Goal: Task Accomplishment & Management: Use online tool/utility

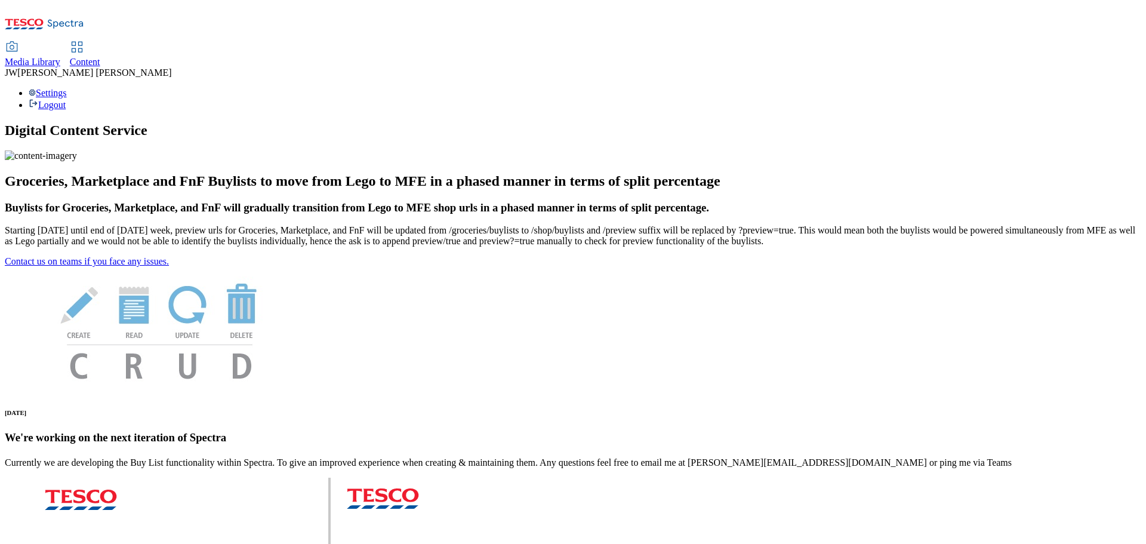
click at [60, 57] on div "Media Library" at bounding box center [33, 62] width 56 height 11
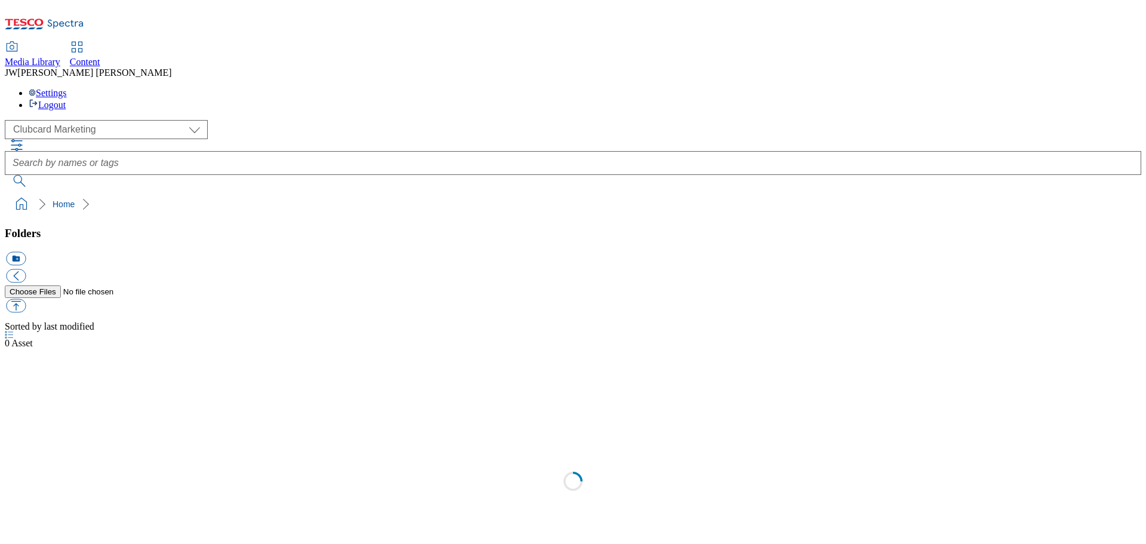
scroll to position [1, 0]
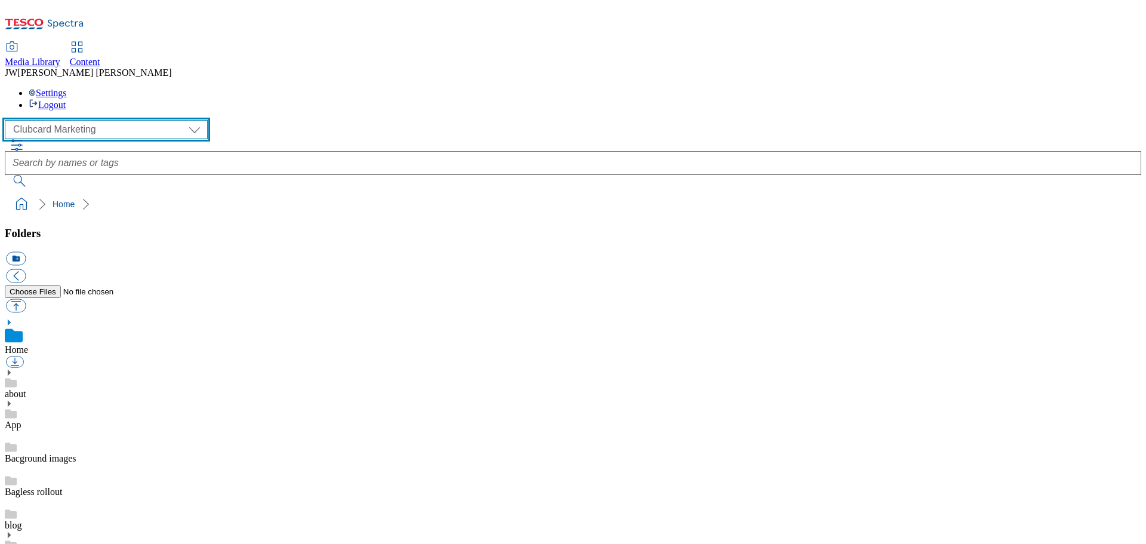
click at [103, 120] on select "Clubcard Marketing GHS Marketing UK GHS Product UK GHS ROI iGHS Marketing CE iG…" at bounding box center [106, 129] width 203 height 19
select select "flare-ghs-mktg"
click at [8, 120] on select "Clubcard Marketing GHS Marketing UK GHS Product UK GHS ROI iGHS Marketing CE iG…" at bounding box center [106, 129] width 203 height 19
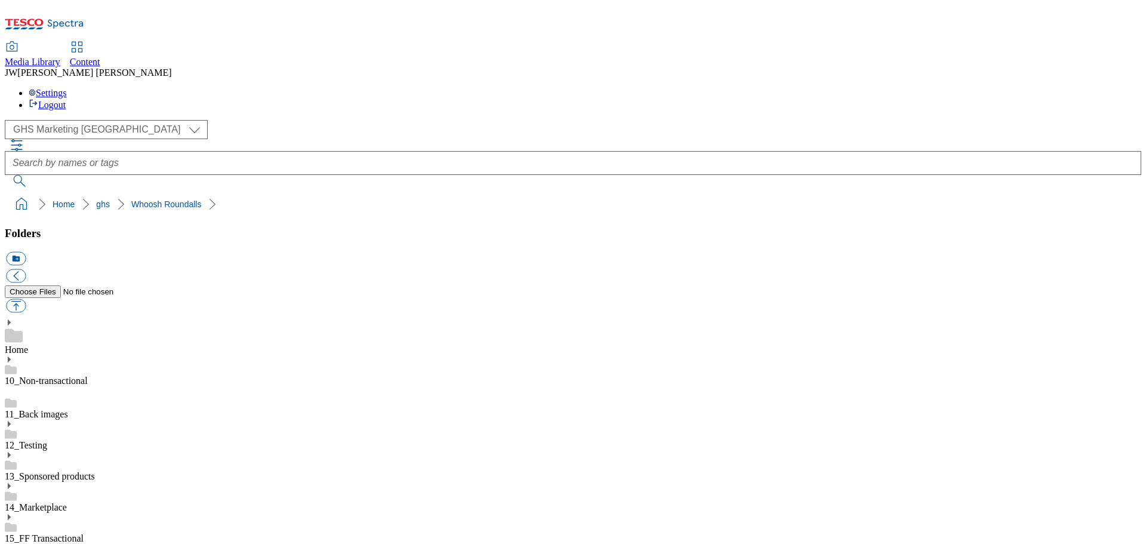
scroll to position [0, 0]
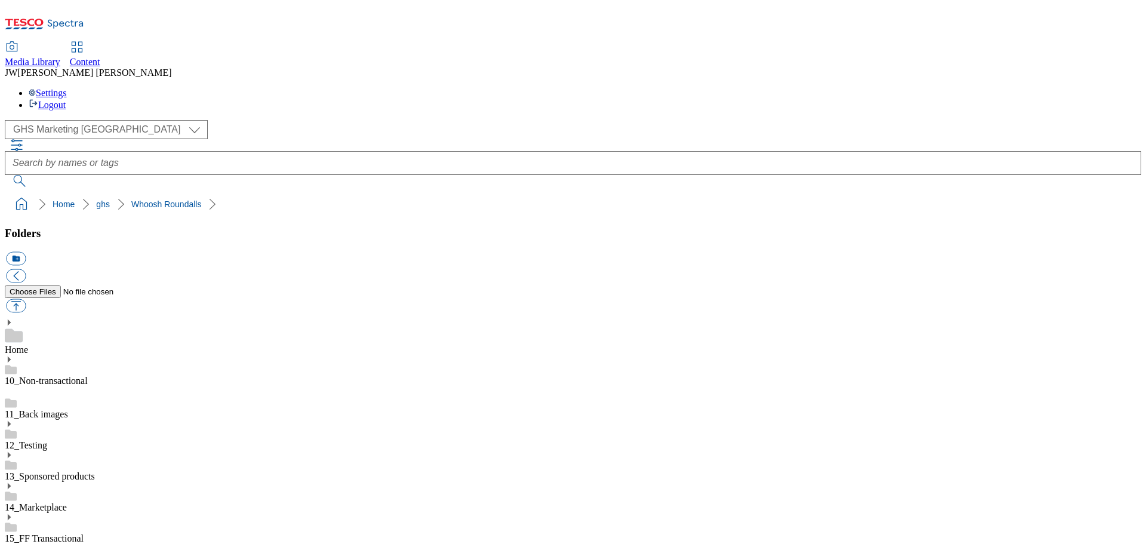
scroll to position [0, 128]
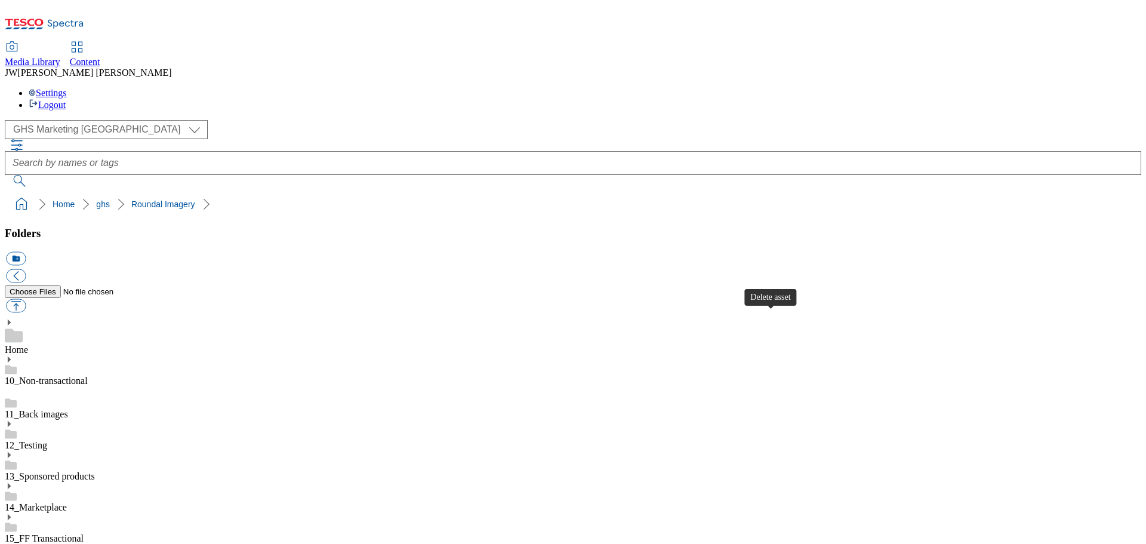
scroll to position [537, 0]
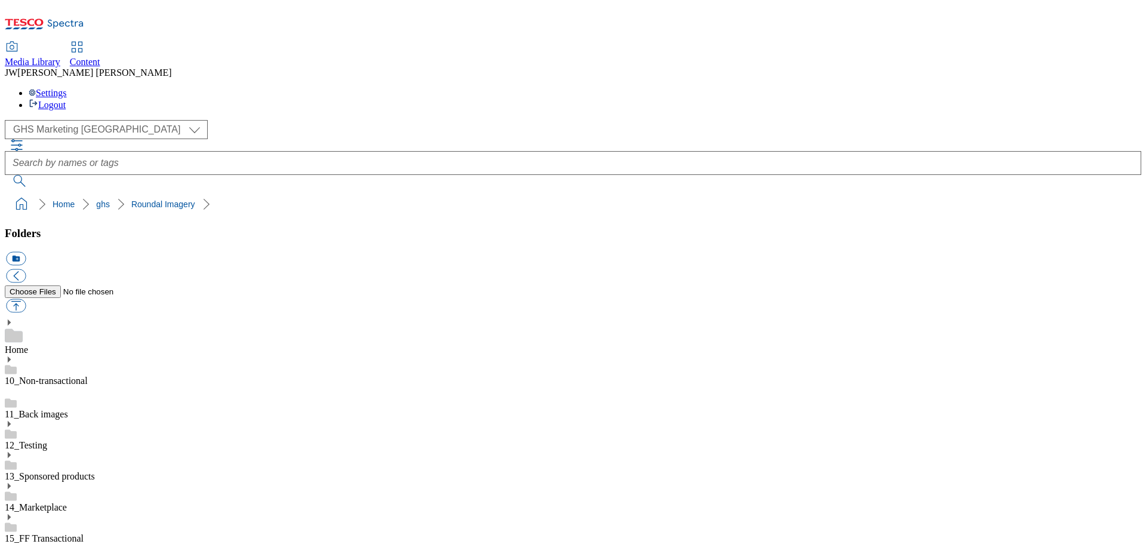
scroll to position [0, 0]
drag, startPoint x: 639, startPoint y: 400, endPoint x: 1087, endPoint y: 395, distance: 447.8
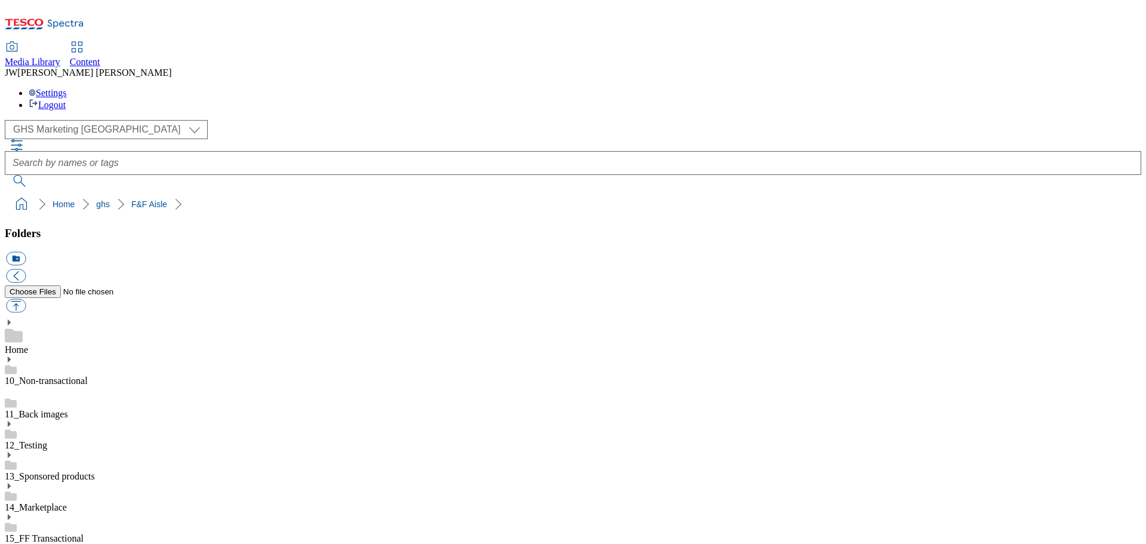
copy div "thumbnail_super_department_clothing_and_accessories_department_the_fandf_e"
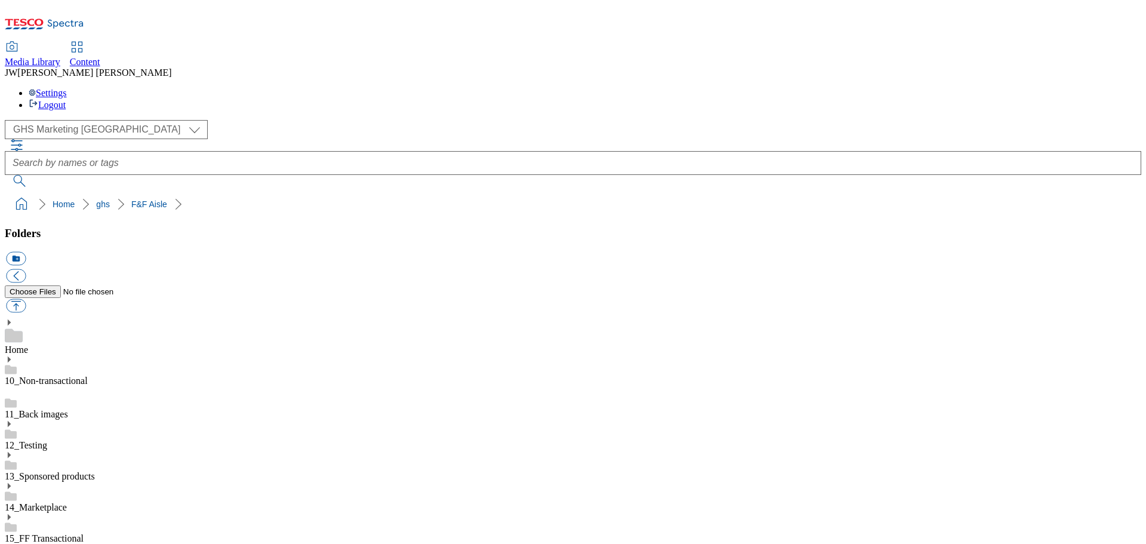
drag, startPoint x: 918, startPoint y: 310, endPoint x: 920, endPoint y: 319, distance: 9.3
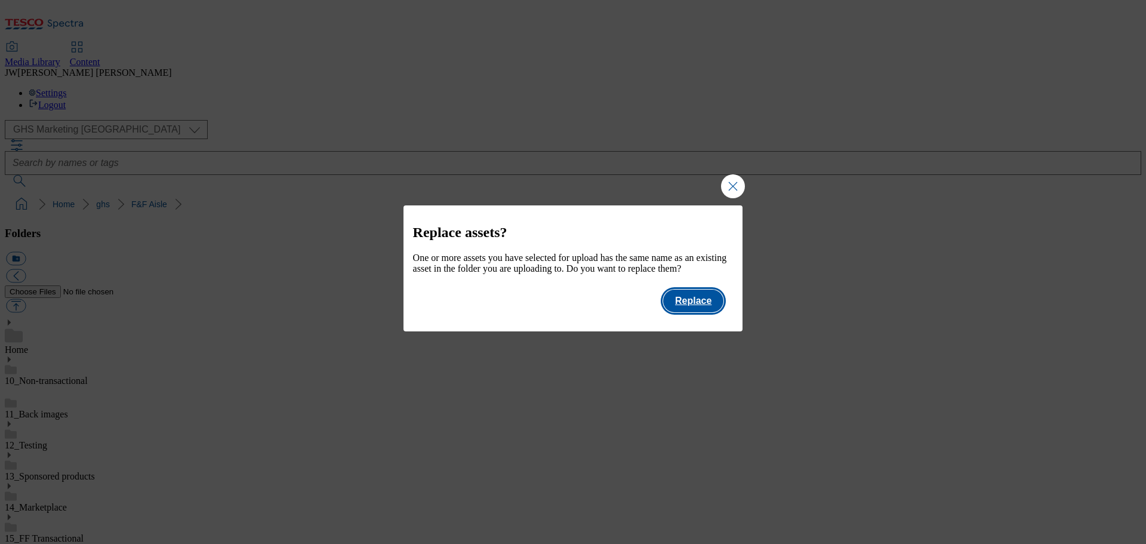
click at [700, 312] on button "Replace" at bounding box center [693, 301] width 60 height 23
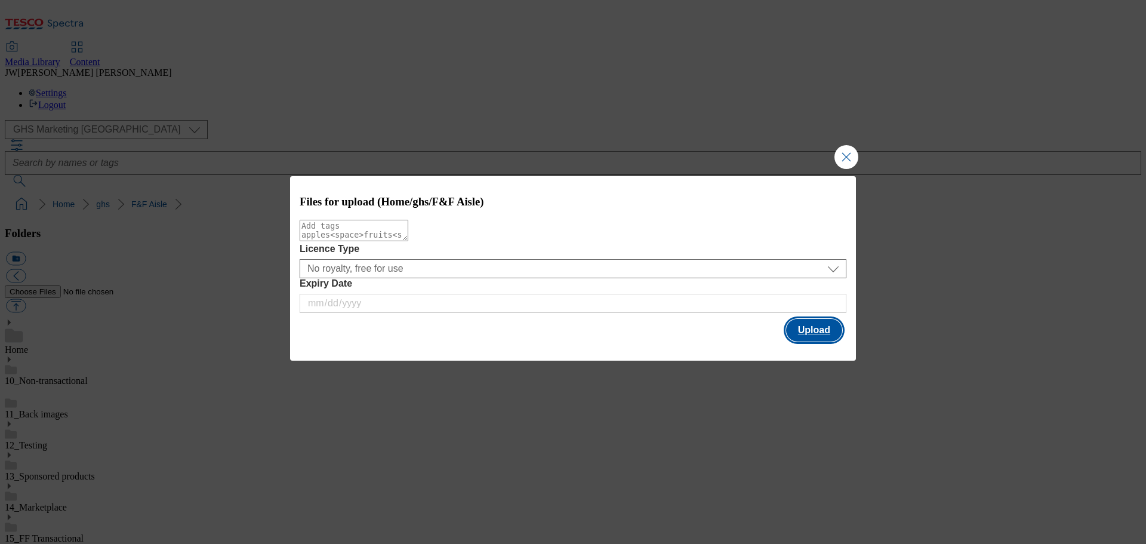
click at [800, 331] on button "Upload" at bounding box center [814, 330] width 56 height 23
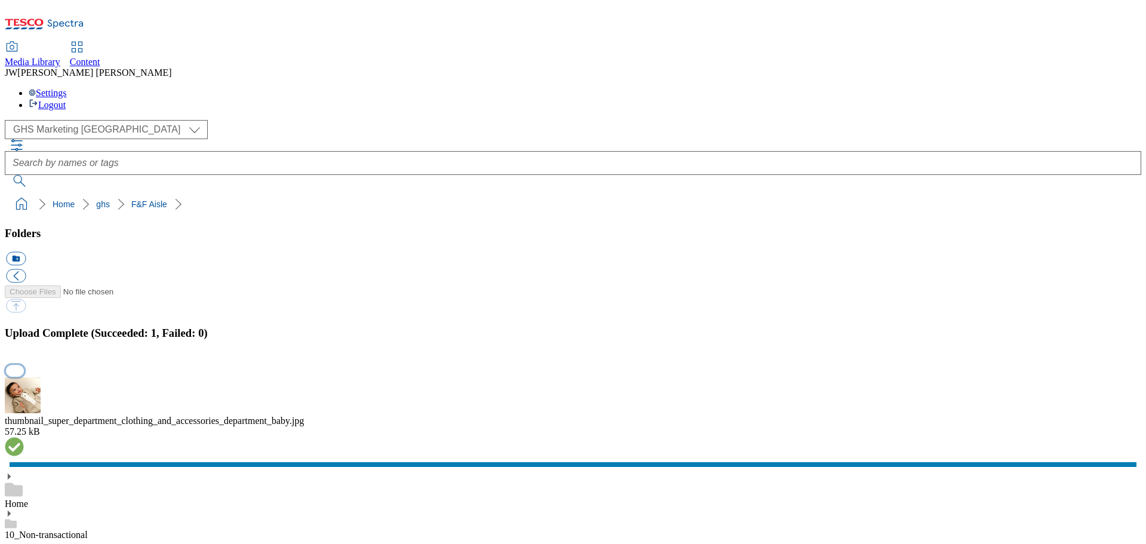
click at [24, 365] on button "button" at bounding box center [15, 370] width 18 height 11
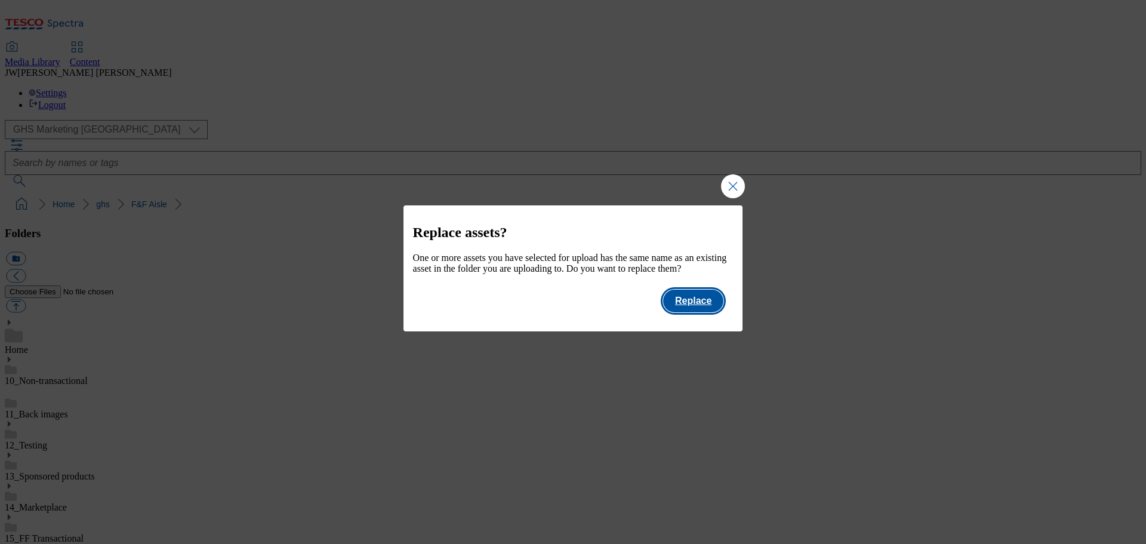
click at [687, 308] on button "Replace" at bounding box center [693, 301] width 60 height 23
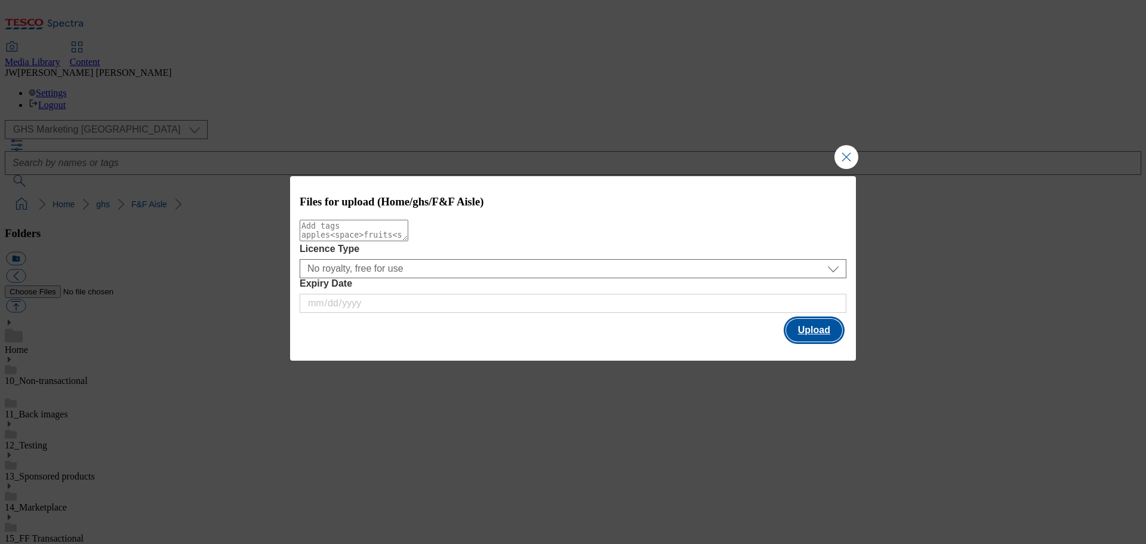
click at [796, 330] on button "Upload" at bounding box center [814, 330] width 56 height 23
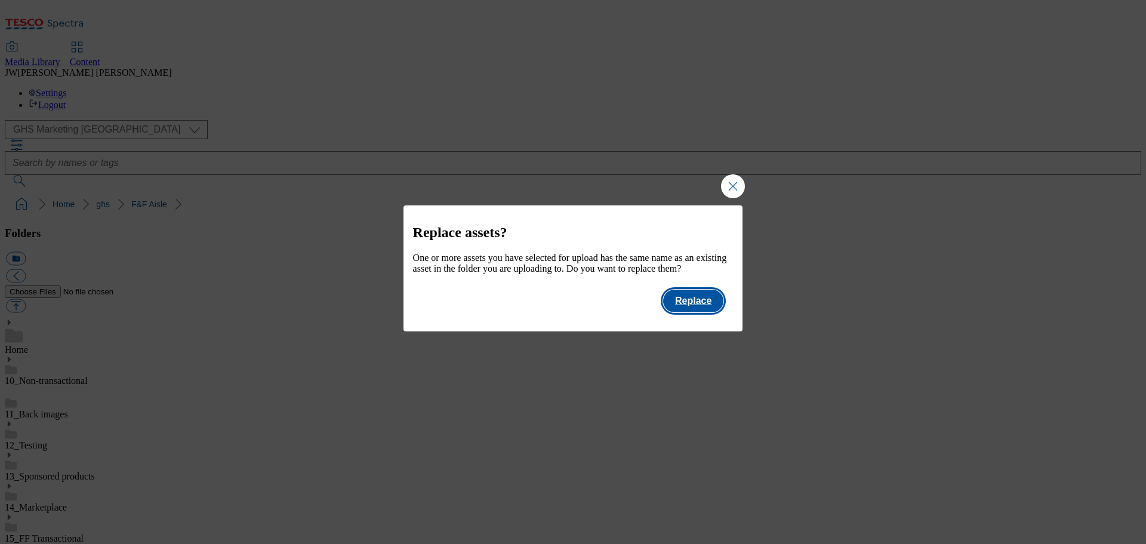
click at [693, 310] on button "Replace" at bounding box center [693, 301] width 60 height 23
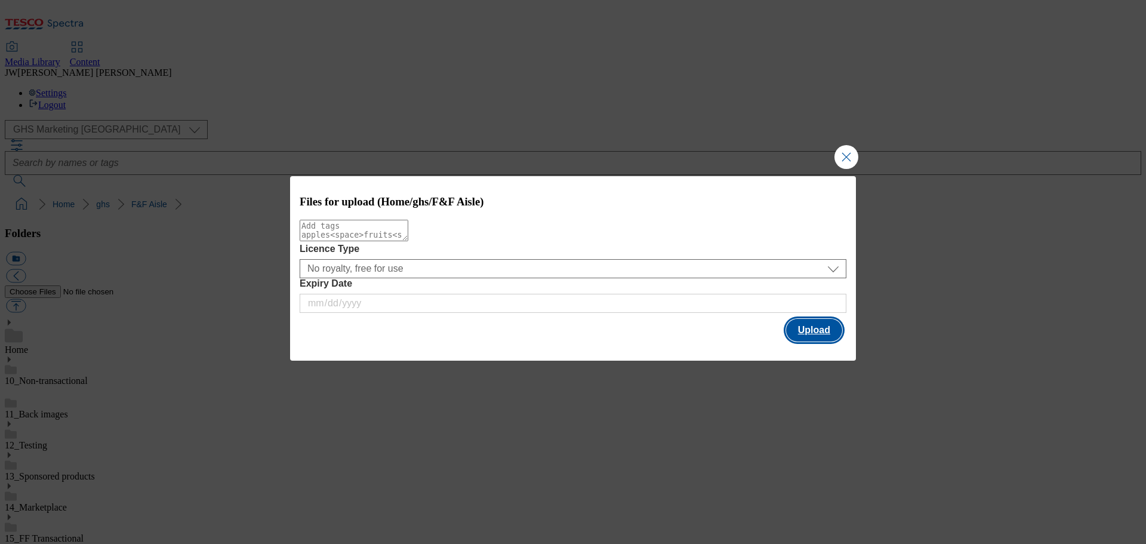
click at [805, 331] on button "Upload" at bounding box center [814, 330] width 56 height 23
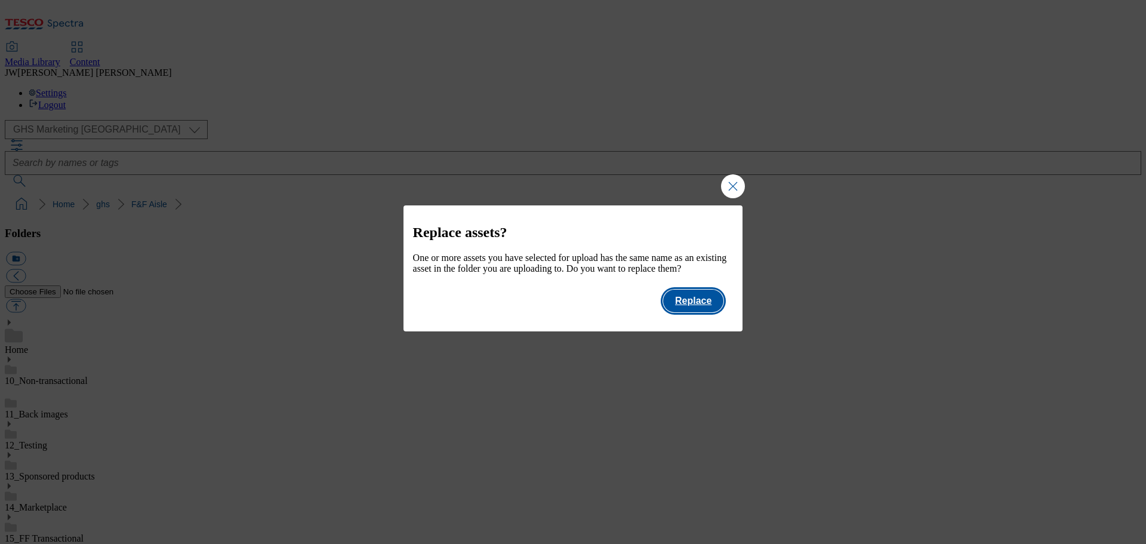
click at [696, 308] on button "Replace" at bounding box center [693, 301] width 60 height 23
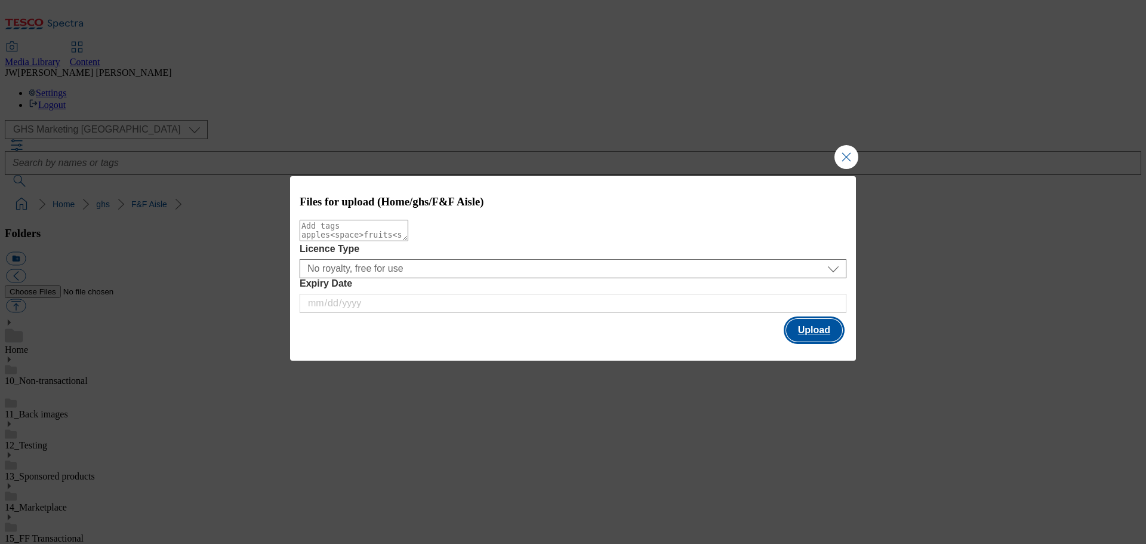
click at [813, 337] on button "Upload" at bounding box center [814, 330] width 56 height 23
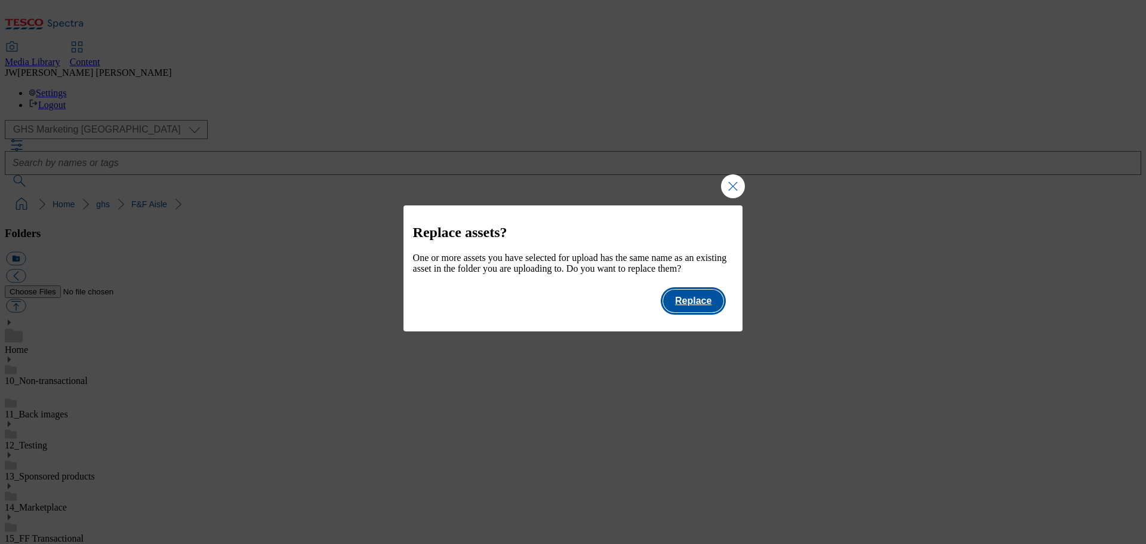
click at [705, 312] on button "Replace" at bounding box center [693, 301] width 60 height 23
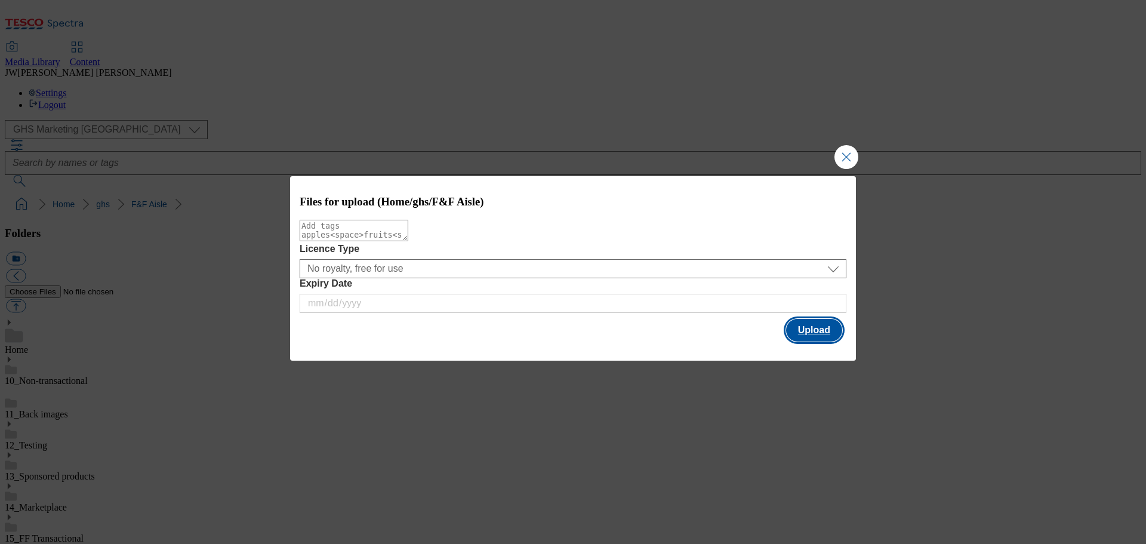
click at [795, 334] on button "Upload" at bounding box center [814, 330] width 56 height 23
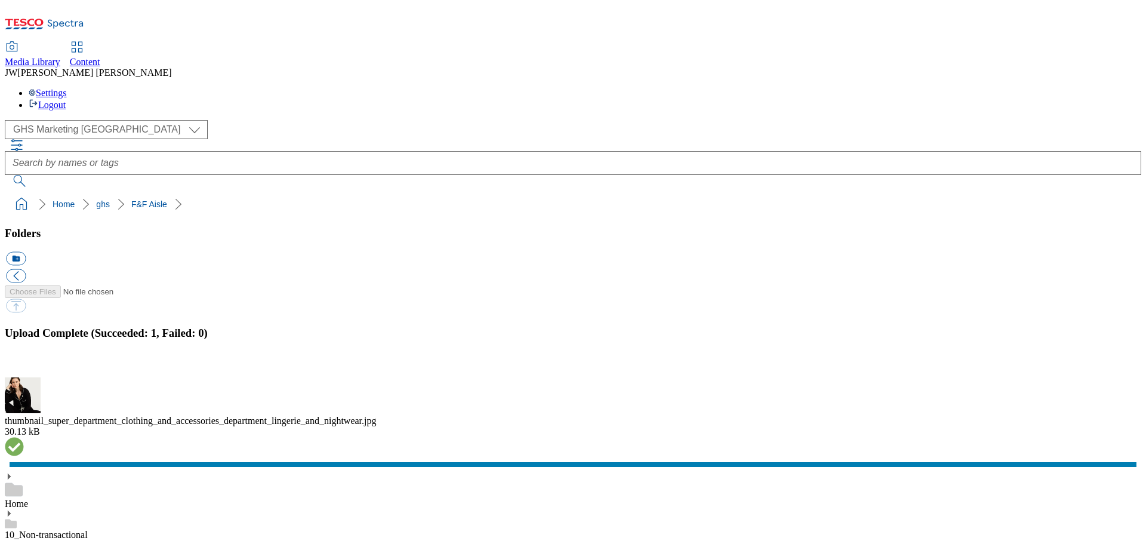
scroll to position [0, 38]
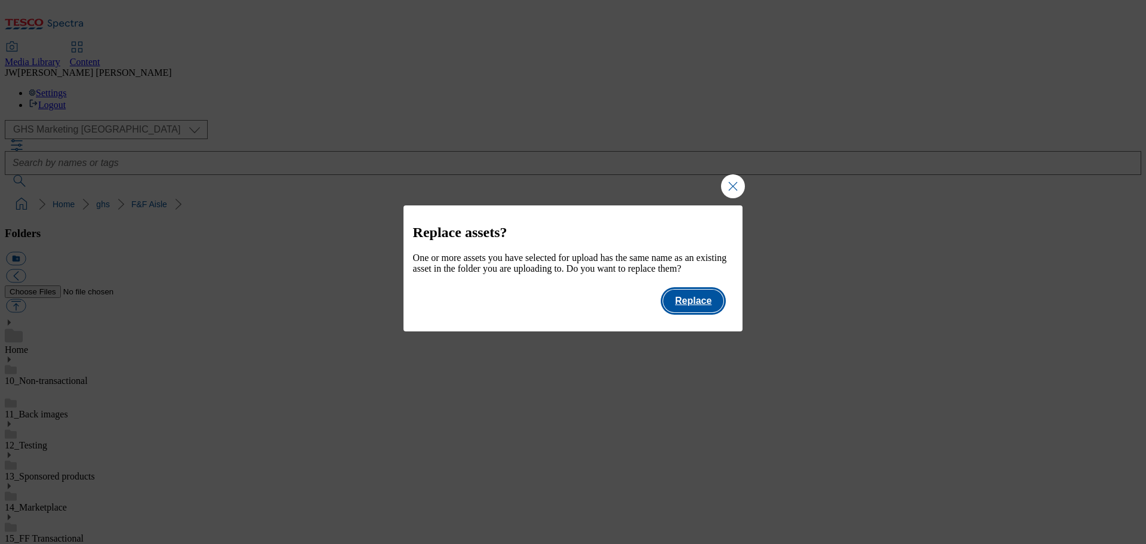
click at [705, 312] on button "Replace" at bounding box center [693, 301] width 60 height 23
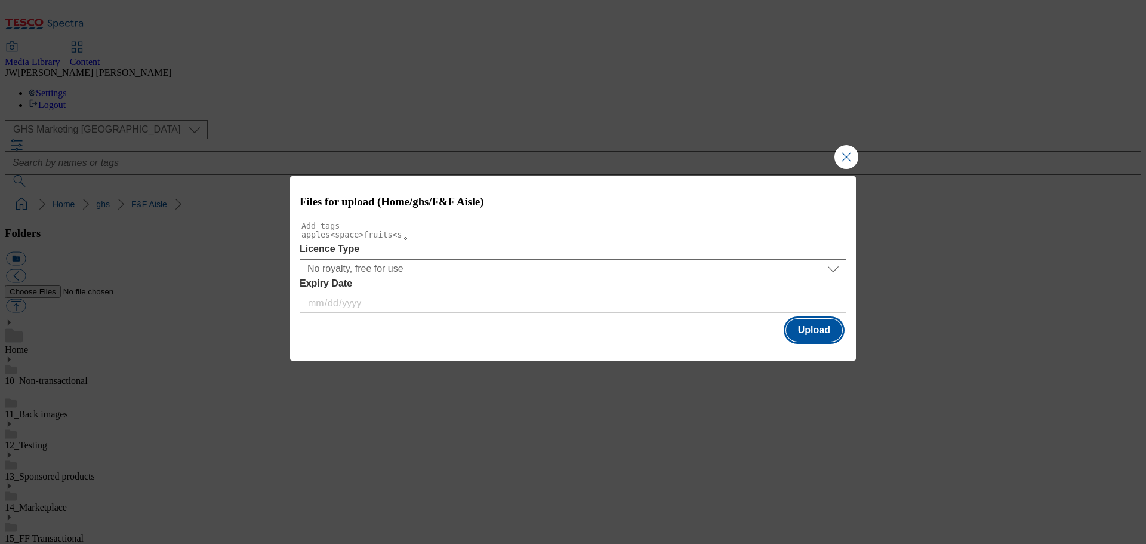
click at [804, 334] on button "Upload" at bounding box center [814, 330] width 56 height 23
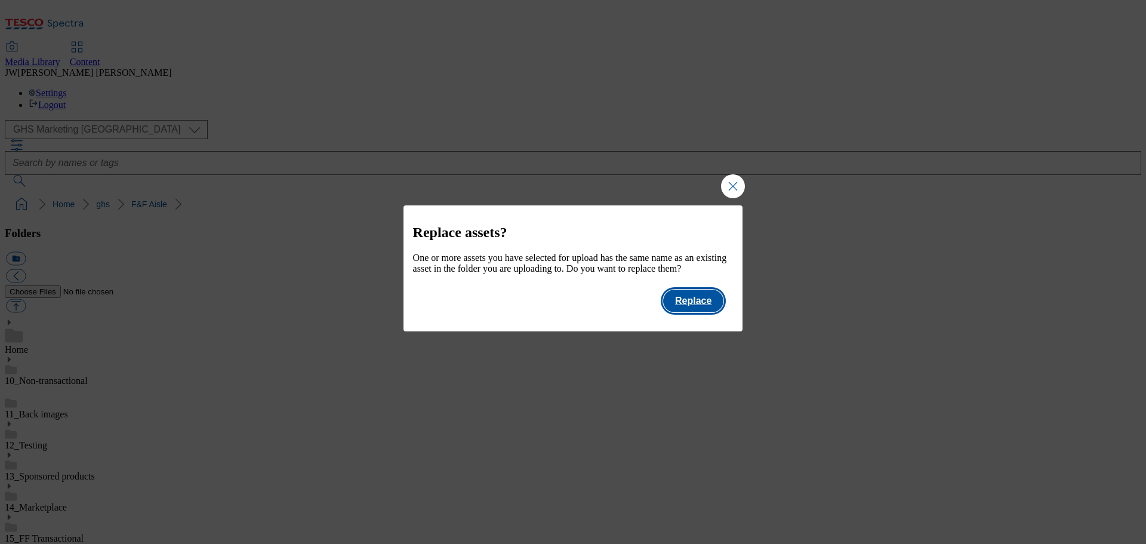
click at [687, 312] on button "Replace" at bounding box center [693, 301] width 60 height 23
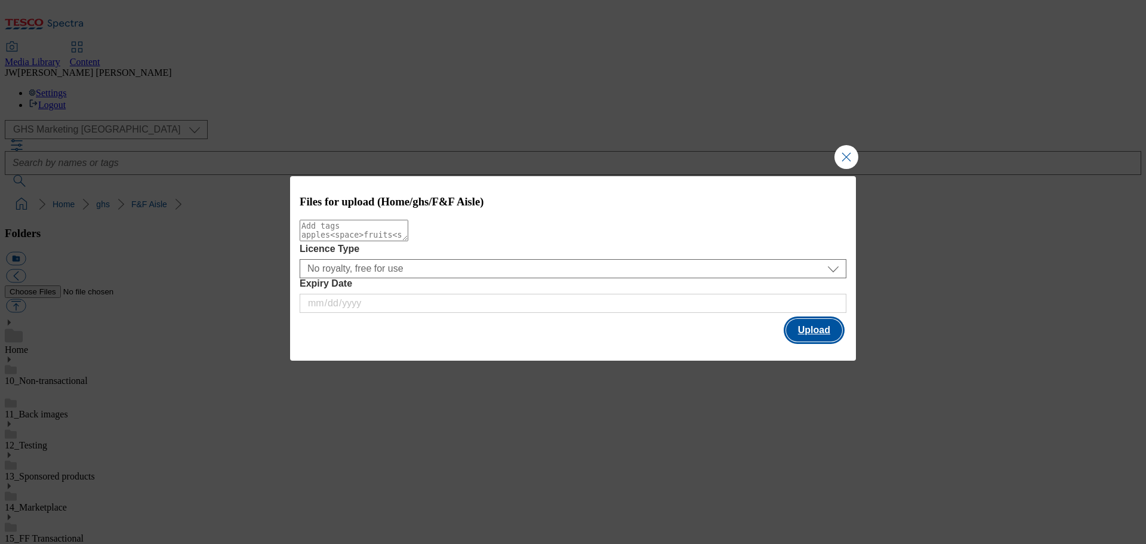
click at [807, 331] on button "Upload" at bounding box center [814, 330] width 56 height 23
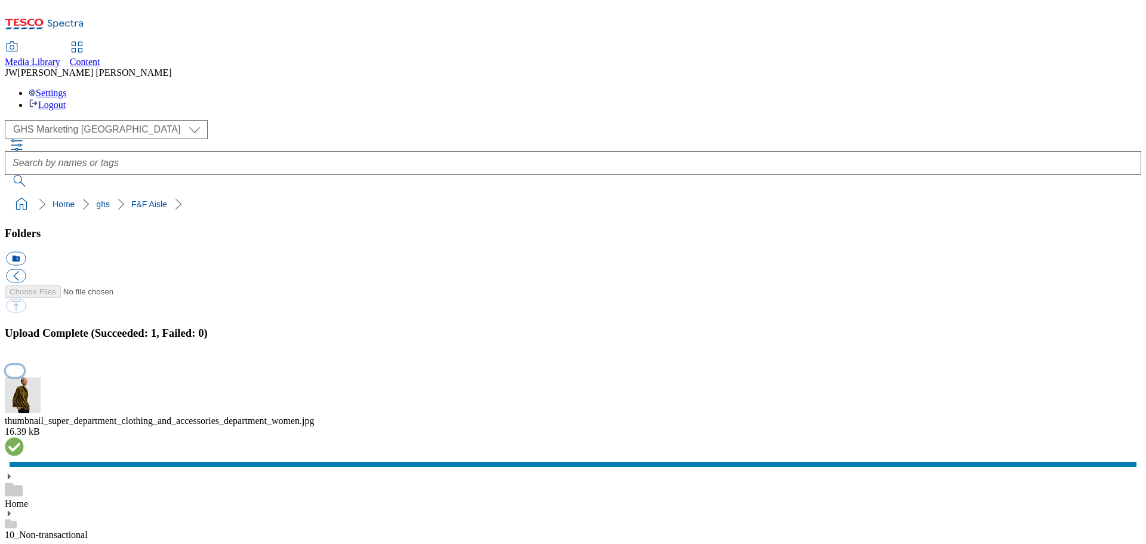
click at [24, 365] on button "button" at bounding box center [15, 370] width 18 height 11
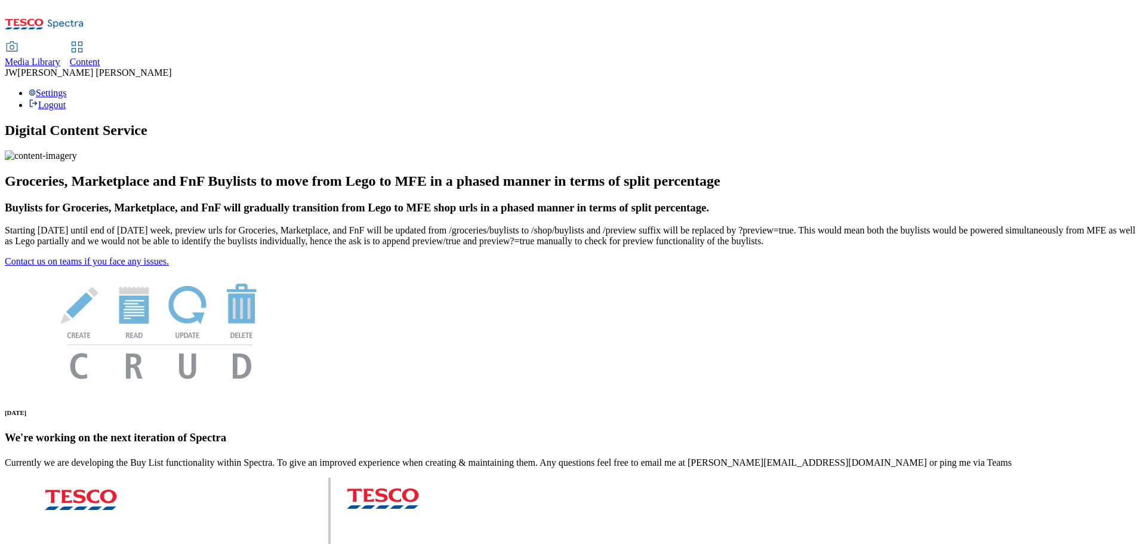
click at [60, 57] on span "Media Library" at bounding box center [33, 62] width 56 height 10
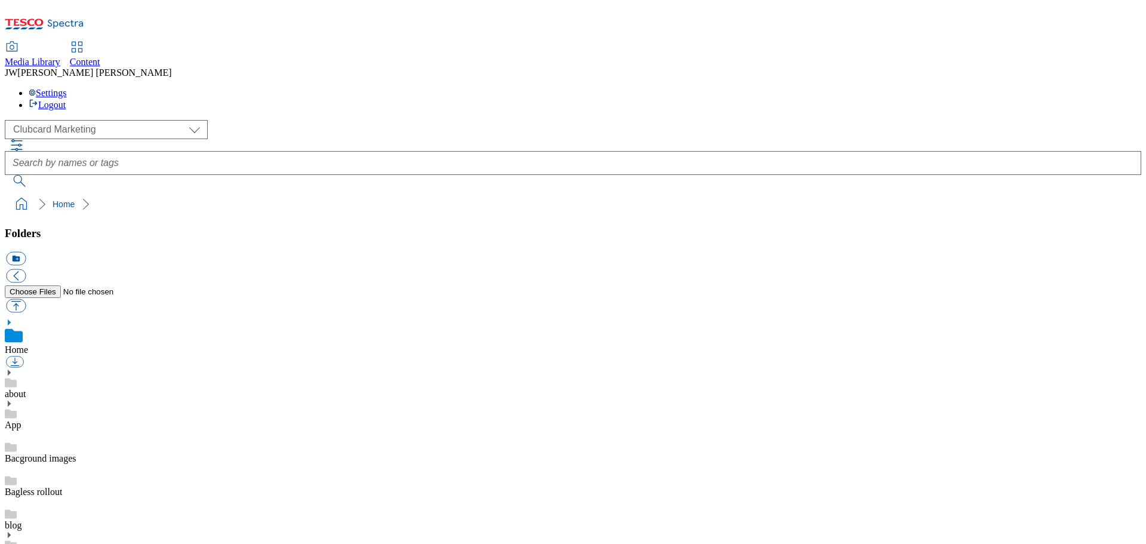
scroll to position [1, 0]
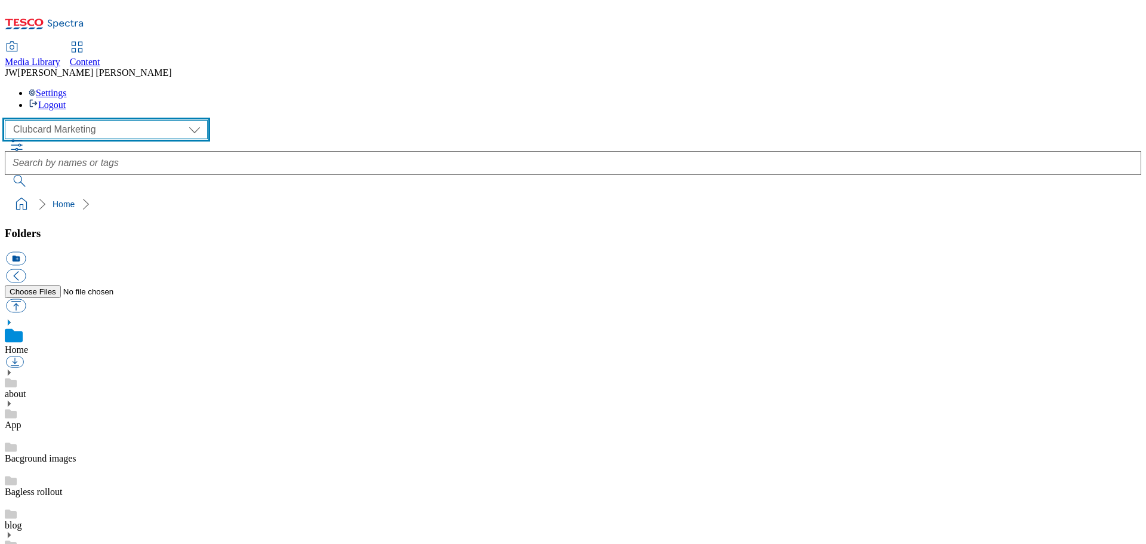
click at [96, 120] on select "Clubcard Marketing GHS Marketing UK GHS Product UK GHS ROI iGHS Marketing CE iG…" at bounding box center [106, 129] width 203 height 19
select select "flare-ghs-mktg"
click at [8, 120] on select "Clubcard Marketing GHS Marketing UK GHS Product UK GHS ROI iGHS Marketing CE iG…" at bounding box center [106, 129] width 203 height 19
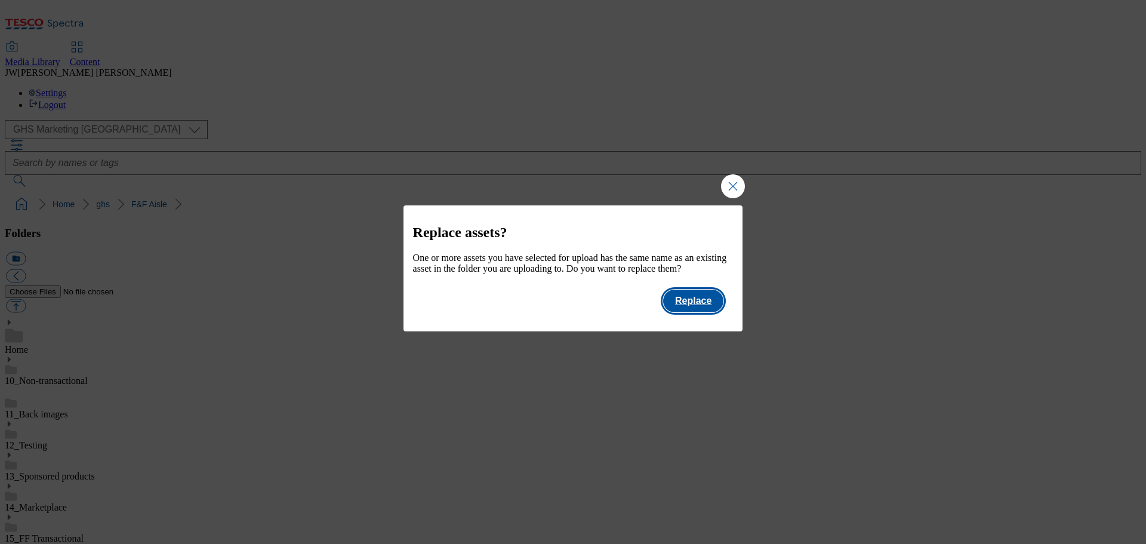
click at [709, 312] on button "Replace" at bounding box center [693, 301] width 60 height 23
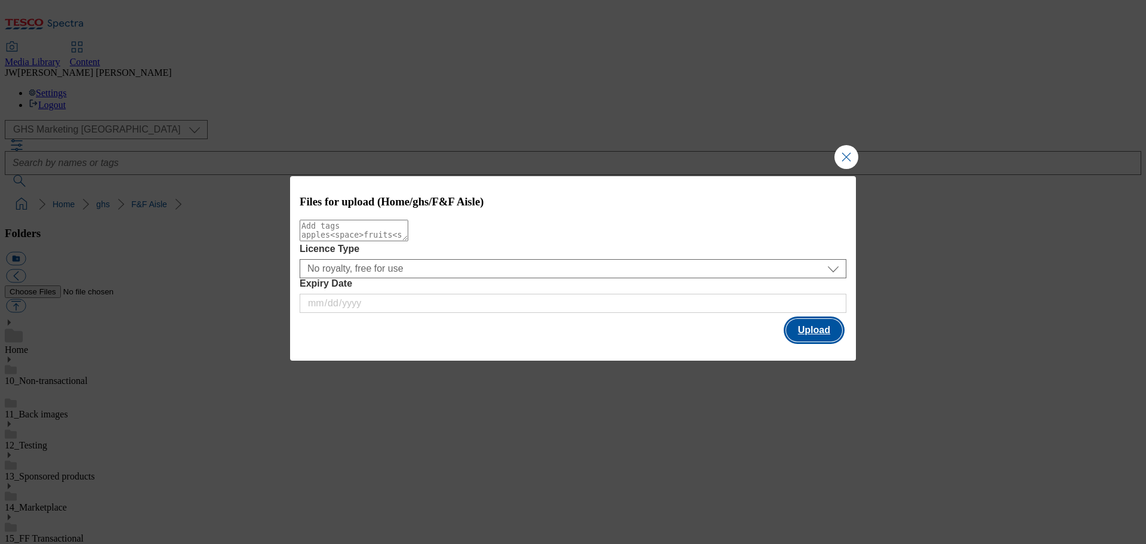
click at [813, 332] on button "Upload" at bounding box center [814, 330] width 56 height 23
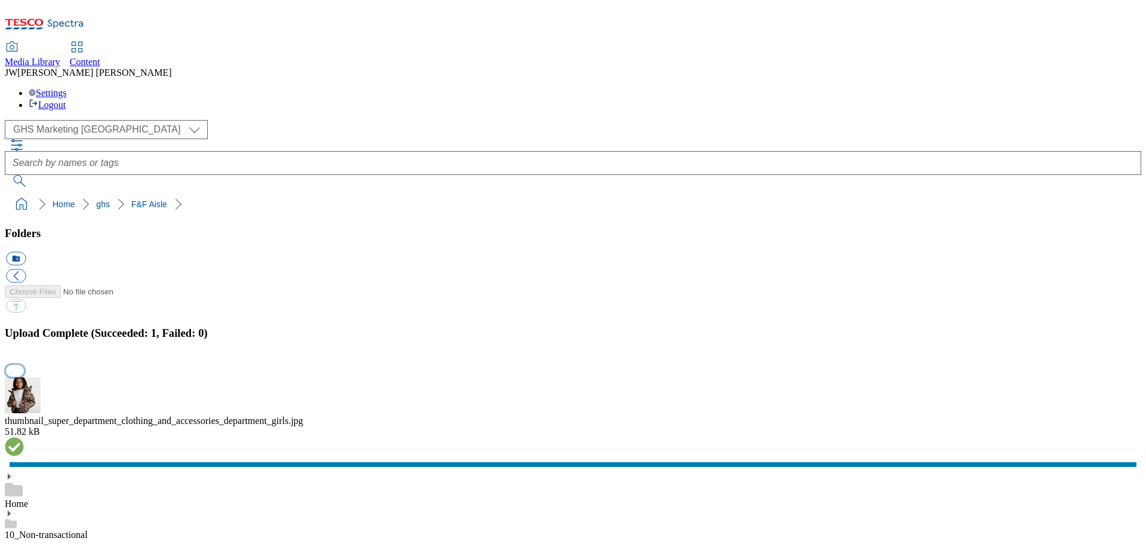
click at [24, 365] on button "button" at bounding box center [15, 370] width 18 height 11
